Goal: Task Accomplishment & Management: Manage account settings

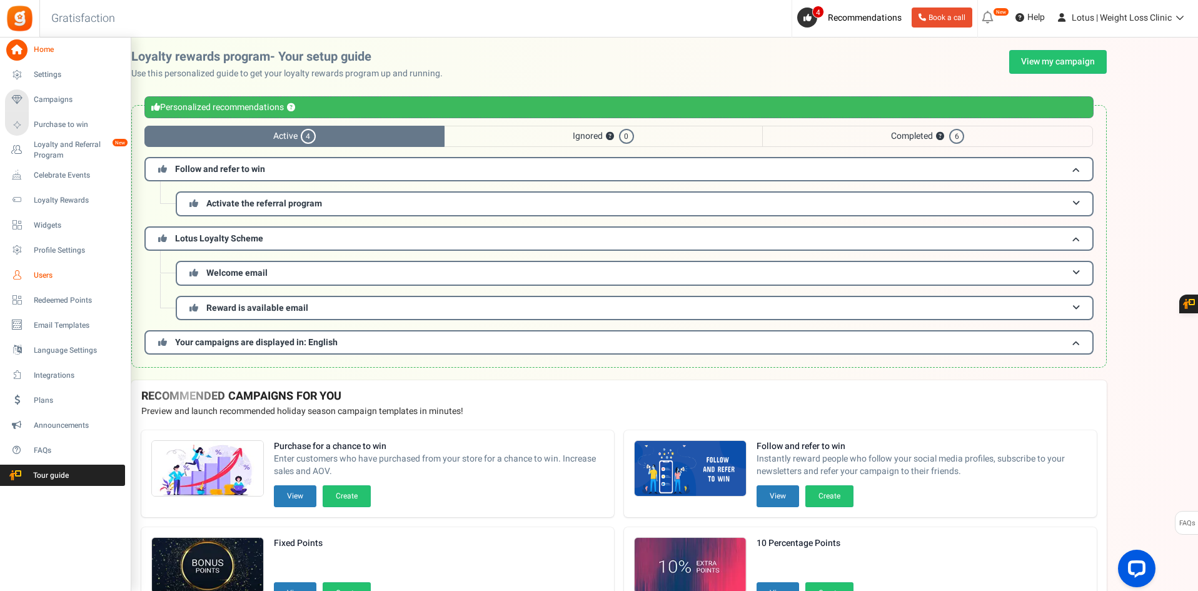
click at [68, 273] on span "Users" at bounding box center [78, 275] width 88 height 11
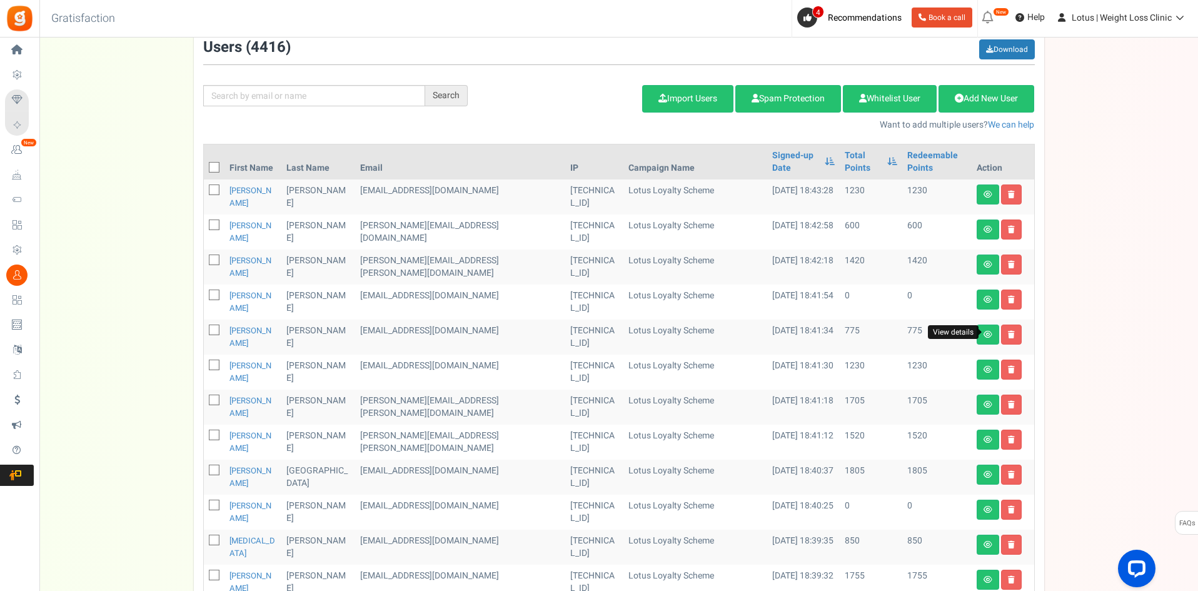
scroll to position [125, 0]
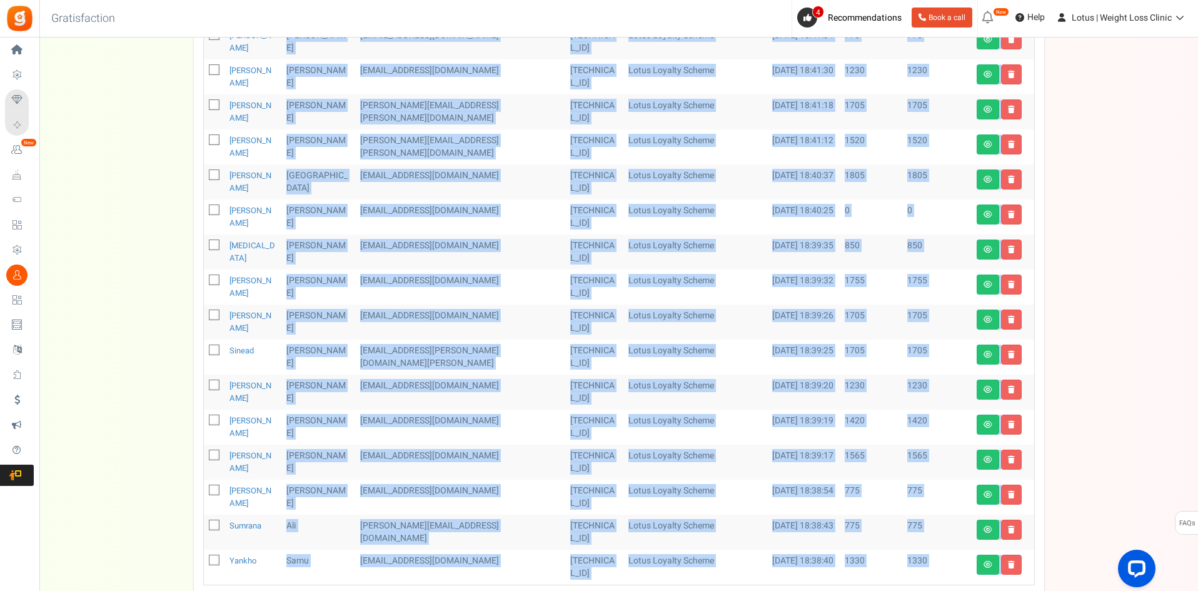
drag, startPoint x: 863, startPoint y: 171, endPoint x: 890, endPoint y: 620, distance: 450.3
click at [890, 590] on html "Install now Back to Home Back to program setup Home Settings Campaigns Purchase…" at bounding box center [599, 144] width 1198 height 1118
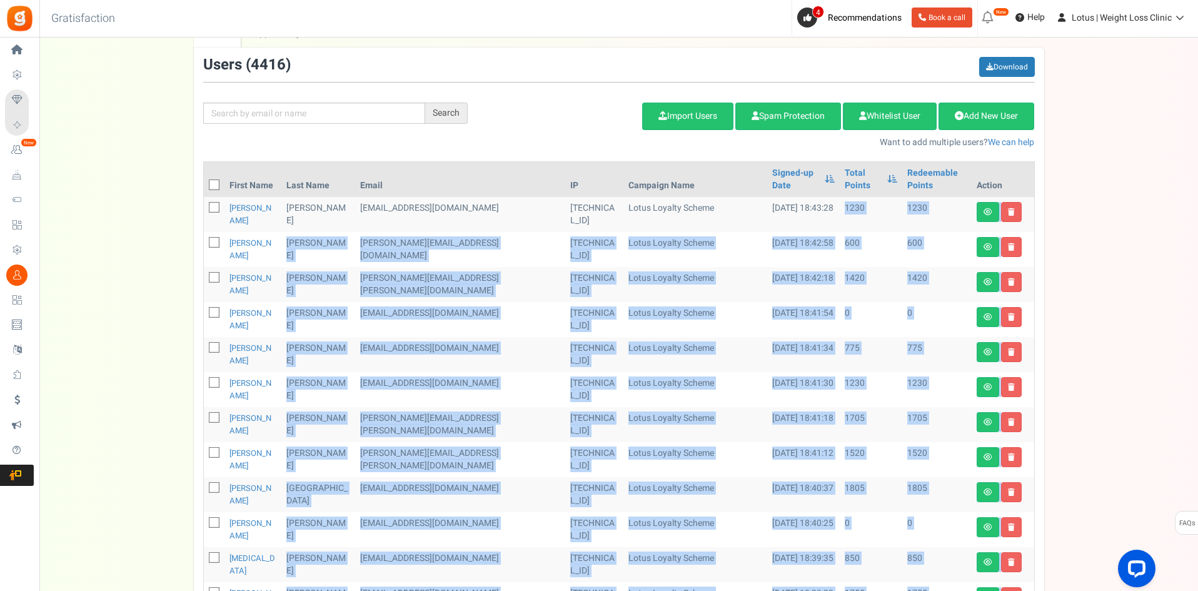
click at [856, 302] on td "0" at bounding box center [871, 319] width 63 height 35
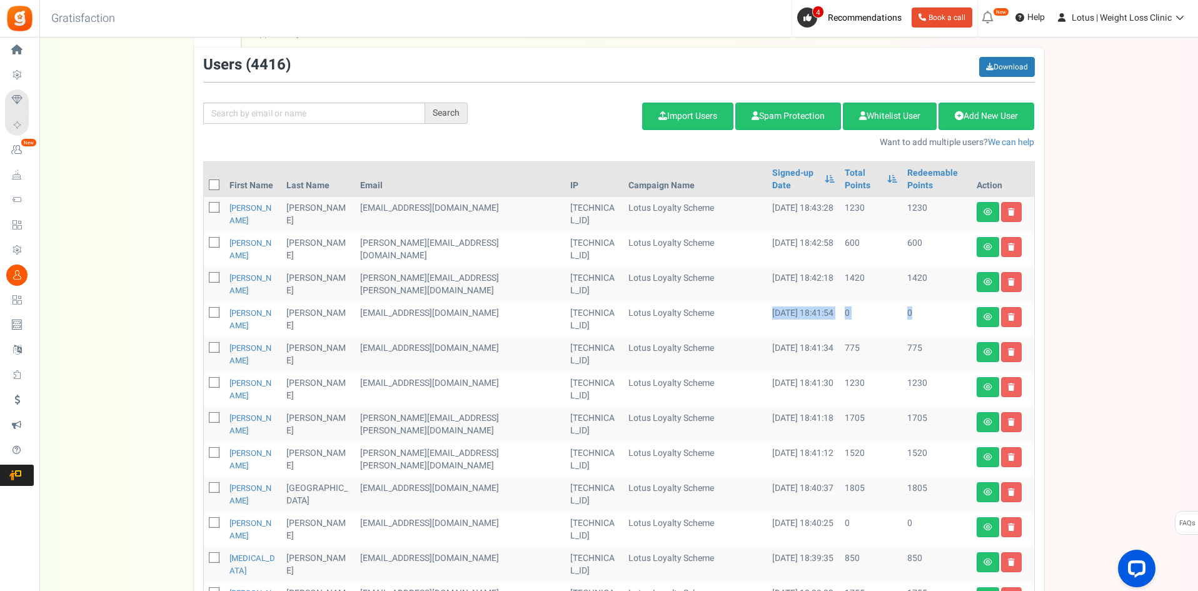
drag, startPoint x: 662, startPoint y: 276, endPoint x: 918, endPoint y: 288, distance: 256.6
click at [918, 302] on tr "[PERSON_NAME] [EMAIL_ADDRESS][DOMAIN_NAME] [TECHNICAL_ID] Lotus Loyalty Scheme …" at bounding box center [619, 319] width 830 height 35
click at [918, 302] on td "0" at bounding box center [936, 319] width 69 height 35
click at [840, 198] on td "1230" at bounding box center [871, 214] width 63 height 35
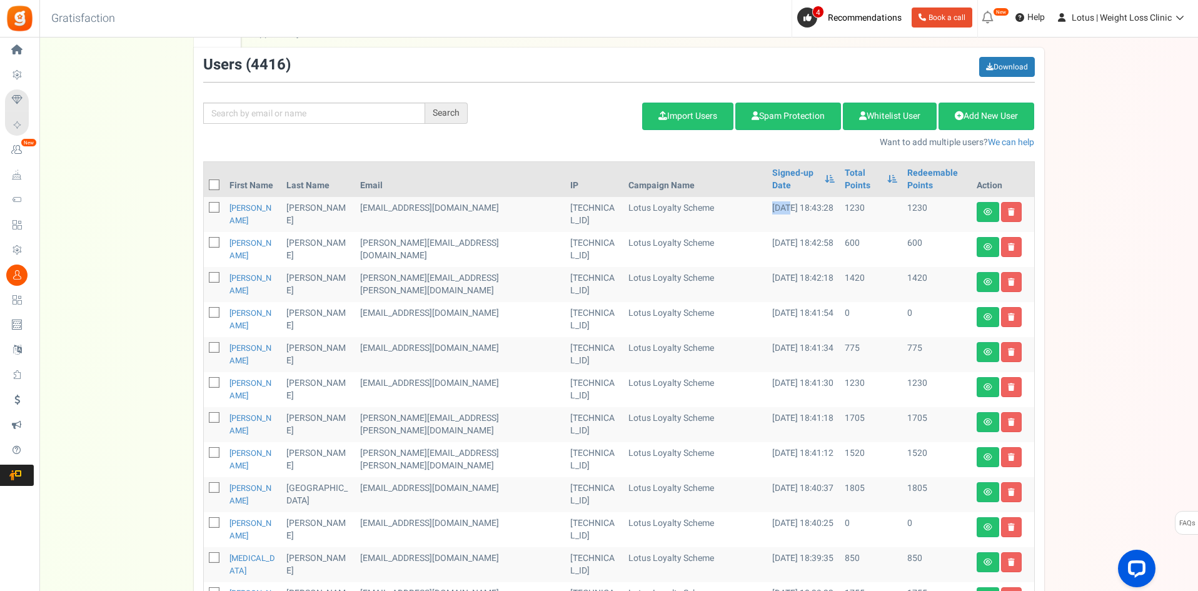
drag, startPoint x: 715, startPoint y: 198, endPoint x: 733, endPoint y: 196, distance: 18.2
click at [767, 197] on td "[DATE] 18:43:28" at bounding box center [803, 214] width 73 height 35
